Goal: Information Seeking & Learning: Learn about a topic

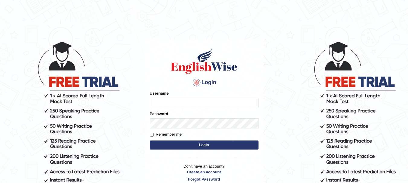
click at [180, 105] on input "Username" at bounding box center [204, 103] width 109 height 10
type input "ashwii"
click at [157, 136] on label "Remember me" at bounding box center [166, 135] width 32 height 6
click at [154, 136] on input "Remember me" at bounding box center [152, 135] width 4 height 4
checkbox input "true"
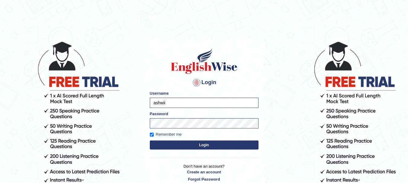
drag, startPoint x: 183, startPoint y: 150, endPoint x: 190, endPoint y: 143, distance: 10.3
click at [190, 143] on form "Please fix the following errors: Username ashwii Password Remember me Login" at bounding box center [204, 121] width 109 height 61
click at [190, 143] on button "Login" at bounding box center [204, 145] width 109 height 9
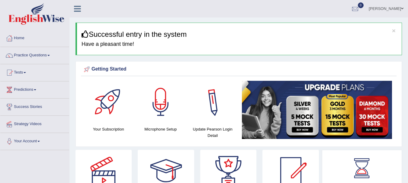
click at [188, 141] on div "Update Pearson Login Detail" at bounding box center [213, 111] width 52 height 61
click at [152, 120] on div at bounding box center [161, 102] width 42 height 42
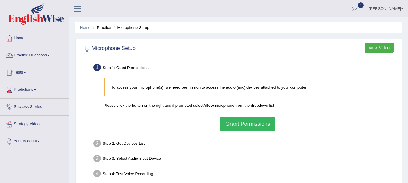
click at [230, 121] on button "Grant Permissions" at bounding box center [247, 124] width 55 height 14
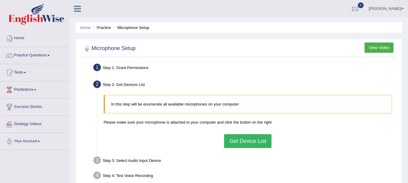
click at [253, 146] on button "Get Device List" at bounding box center [247, 141] width 47 height 14
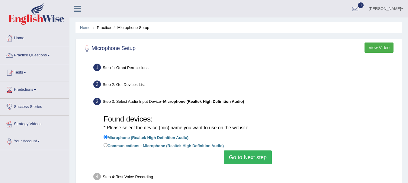
drag, startPoint x: 309, startPoint y: 135, endPoint x: 311, endPoint y: 113, distance: 22.2
click at [311, 115] on div "Found devices: * Please select the device (mic) name you want to use on the web…" at bounding box center [248, 138] width 294 height 58
click at [311, 105] on div "Step 3: Select Audio Input Device – Microphone (Realtek High Definition Audio)" at bounding box center [245, 102] width 308 height 13
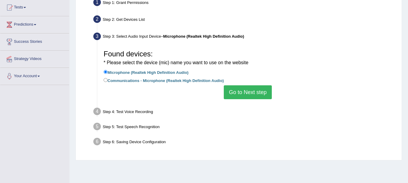
scroll to position [79, 0]
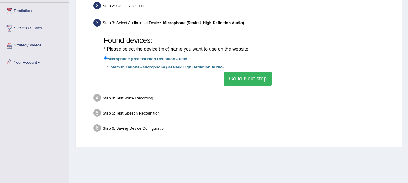
click at [246, 84] on button "Go to Next step" at bounding box center [248, 79] width 48 height 14
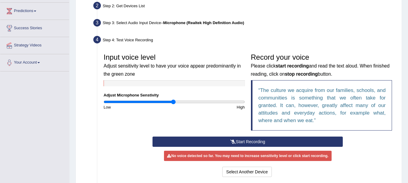
click at [245, 144] on button "Start Recording" at bounding box center [248, 142] width 190 height 10
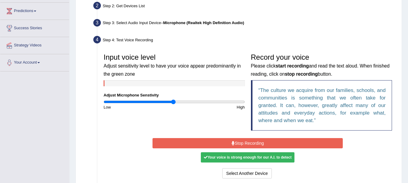
click at [245, 144] on button "Stop Recording" at bounding box center [248, 143] width 190 height 10
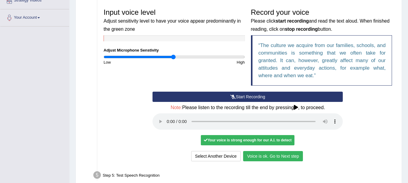
scroll to position [159, 0]
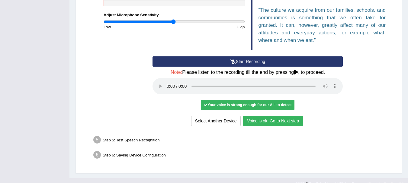
click at [259, 122] on button "Voice is ok. Go to Next step" at bounding box center [273, 121] width 60 height 10
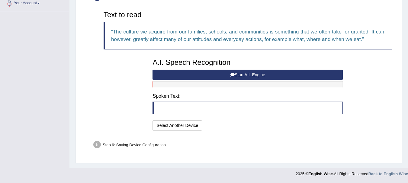
scroll to position [138, 0]
click at [239, 73] on button "Start A.I. Engine" at bounding box center [248, 75] width 190 height 10
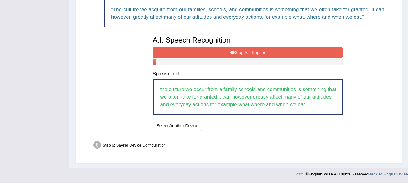
scroll to position [161, 0]
click at [246, 50] on button "Stop A.I. Engine" at bounding box center [248, 52] width 190 height 10
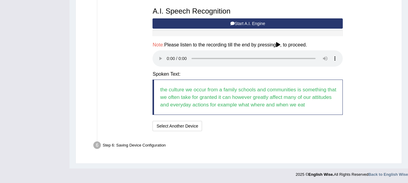
scroll to position [190, 0]
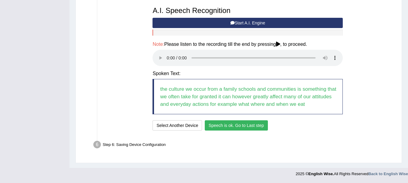
click at [240, 123] on button "Speech is ok. Go to Last step" at bounding box center [236, 126] width 63 height 10
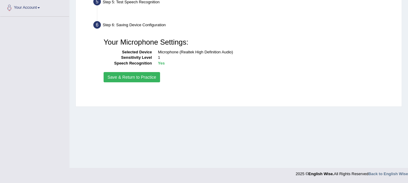
scroll to position [134, 0]
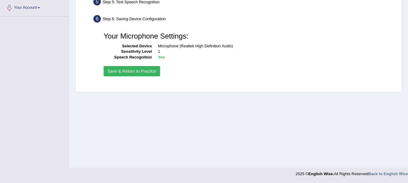
click at [137, 70] on button "Save & Return to Practice" at bounding box center [132, 71] width 56 height 10
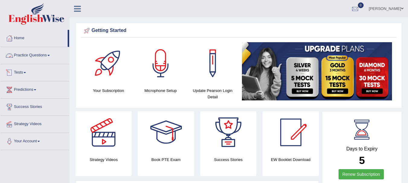
click at [29, 55] on link "Practice Questions" at bounding box center [34, 54] width 69 height 15
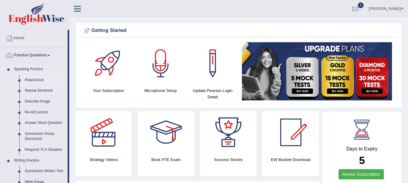
click at [33, 77] on link "Read Aloud" at bounding box center [45, 80] width 46 height 11
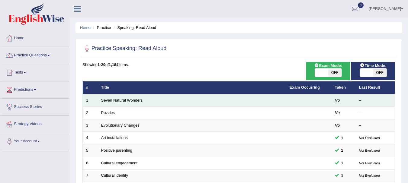
click at [126, 101] on link "Seven Natural Wonders" at bounding box center [122, 100] width 42 height 5
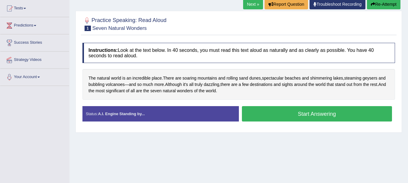
scroll to position [63, 0]
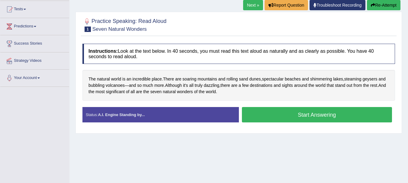
click at [289, 112] on button "Start Answering" at bounding box center [317, 114] width 150 height 15
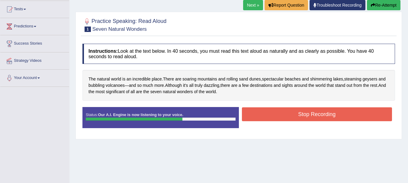
click at [299, 118] on button "Stop Recording" at bounding box center [317, 115] width 150 height 14
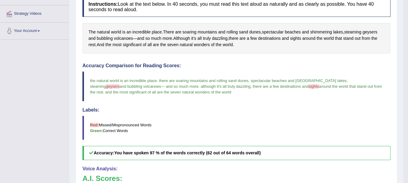
scroll to position [0, 0]
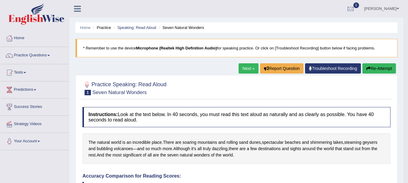
click at [248, 71] on link "Next »" at bounding box center [249, 68] width 20 height 10
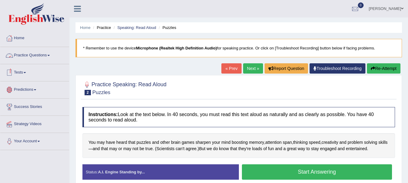
click at [50, 61] on link "Practice Questions" at bounding box center [34, 54] width 69 height 15
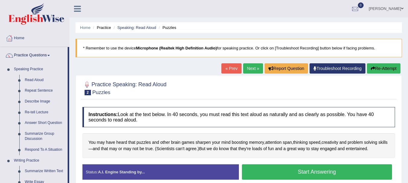
click at [262, 94] on div at bounding box center [238, 88] width 313 height 18
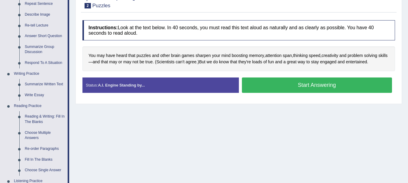
scroll to position [87, 0]
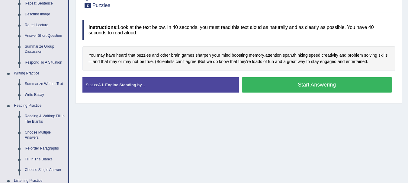
click at [280, 85] on button "Start Answering" at bounding box center [317, 84] width 150 height 15
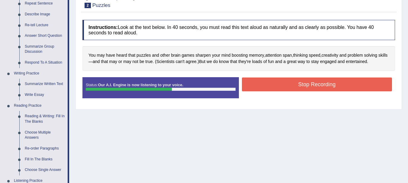
click at [287, 86] on button "Stop Recording" at bounding box center [317, 85] width 150 height 14
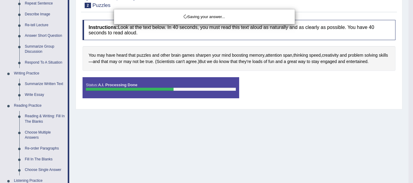
click at [265, 129] on div "Saving your answer..." at bounding box center [206, 91] width 413 height 183
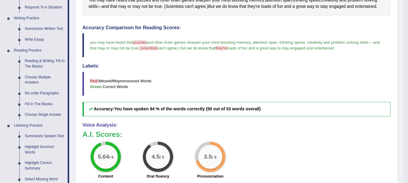
scroll to position [142, 0]
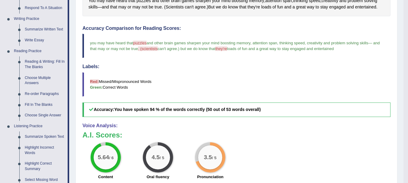
click at [265, 127] on div "Voice Analysis: A.I. Scores: 5.64 / 6 Content 4.5 / 5 Oral fluency 3.5 / 5 Pron…" at bounding box center [236, 164] width 308 height 83
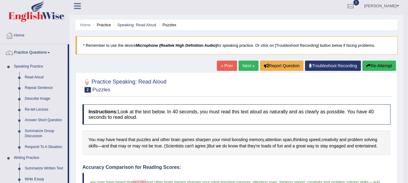
scroll to position [0, 0]
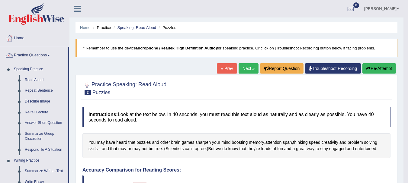
click at [242, 69] on link "Next »" at bounding box center [249, 68] width 20 height 10
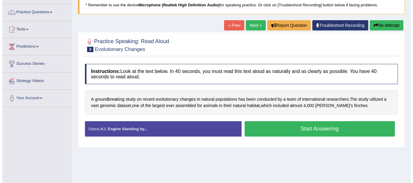
scroll to position [43, 0]
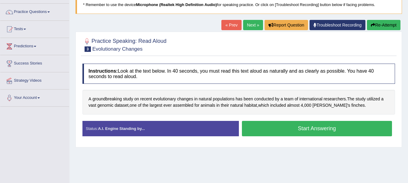
click at [151, 115] on div "Instructions: Look at the text below. In 40 seconds, you must read this text al…" at bounding box center [239, 102] width 316 height 83
click at [273, 131] on button "Start Answering" at bounding box center [317, 128] width 150 height 15
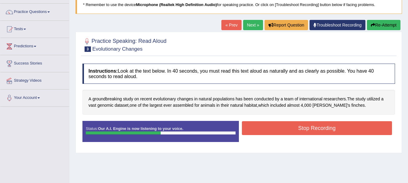
click at [269, 134] on button "Stop Recording" at bounding box center [317, 128] width 150 height 14
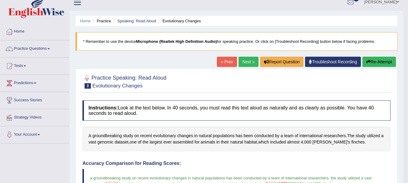
scroll to position [0, 0]
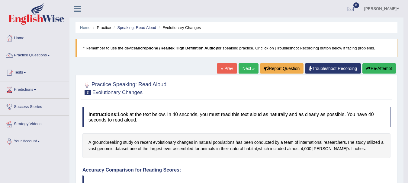
click at [243, 69] on link "Next »" at bounding box center [249, 68] width 20 height 10
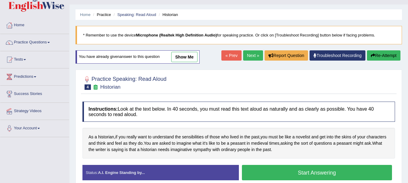
drag, startPoint x: 241, startPoint y: 74, endPoint x: 242, endPoint y: 69, distance: 4.4
click at [242, 69] on div "Home Practice Speaking: Read Aloud Historian * Remember to use the device Micro…" at bounding box center [238, 138] width 339 height 302
click at [268, 169] on button "Start Answering" at bounding box center [317, 172] width 150 height 15
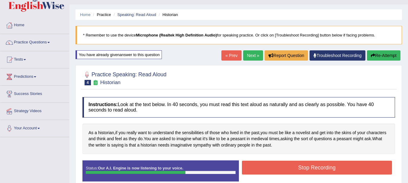
click at [268, 169] on button "Stop Recording" at bounding box center [317, 168] width 150 height 14
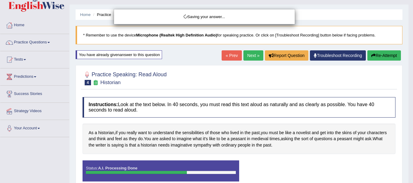
click at [358, 72] on div "Saving your answer..." at bounding box center [206, 91] width 413 height 183
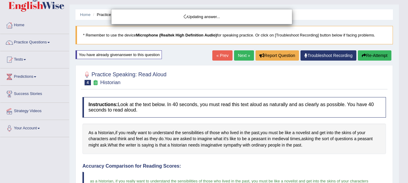
drag, startPoint x: 358, startPoint y: 72, endPoint x: 355, endPoint y: 105, distance: 32.2
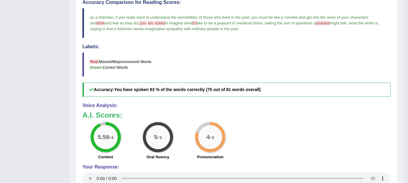
scroll to position [186, 0]
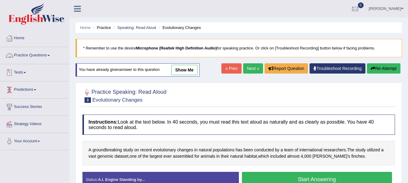
click at [28, 55] on link "Practice Questions" at bounding box center [34, 54] width 69 height 15
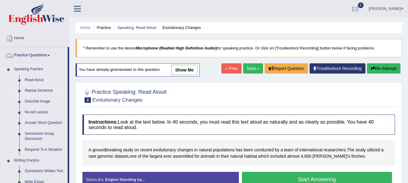
click at [36, 88] on link "Repeat Sentence" at bounding box center [45, 90] width 46 height 11
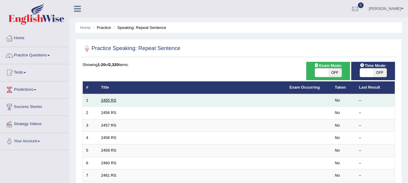
click at [114, 100] on link "2455 RS" at bounding box center [108, 100] width 15 height 5
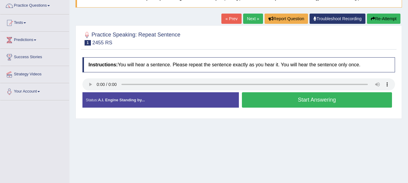
scroll to position [88, 0]
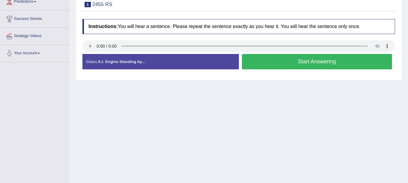
click at [408, 63] on html "Toggle navigation Home Practice Questions Speaking Practice Read Aloud Repeat S…" at bounding box center [204, 3] width 408 height 183
click at [70, 41] on div "Home Practice Speaking: Repeat Sentence 2455 RS * Remember to use the device Mi…" at bounding box center [238, 63] width 339 height 302
